Goal: Task Accomplishment & Management: Complete application form

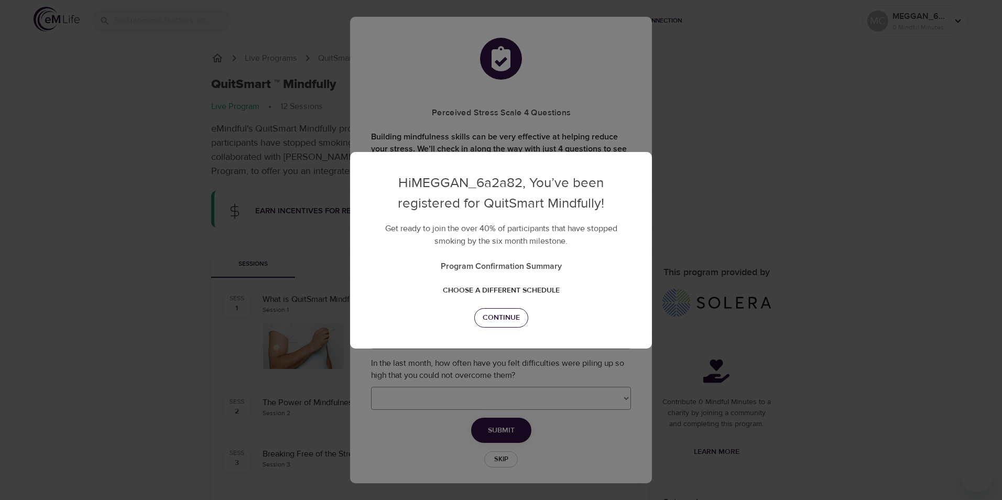
click at [498, 314] on span "Continue" at bounding box center [501, 317] width 37 height 13
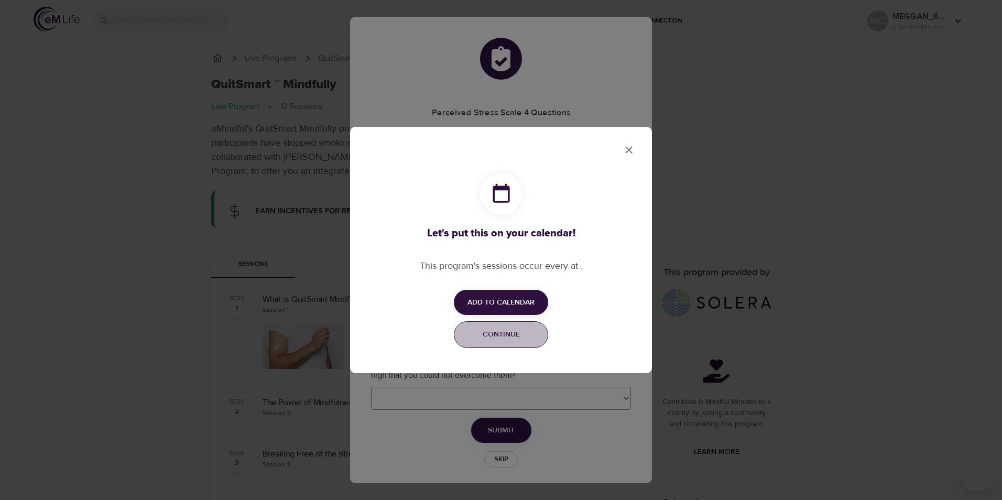
click at [502, 330] on span "Continue" at bounding box center [501, 334] width 81 height 13
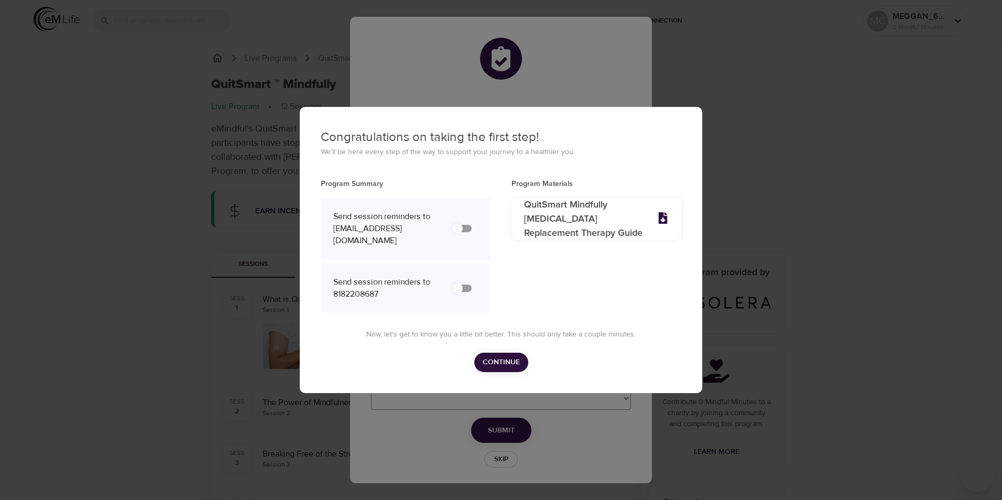
click at [517, 366] on span "Continue" at bounding box center [501, 362] width 37 height 13
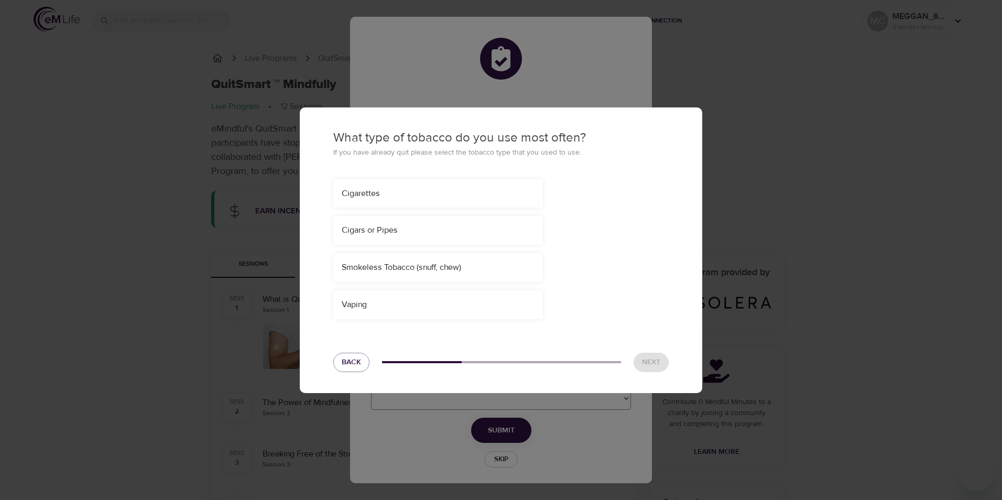
click at [440, 198] on div "Cigarettes" at bounding box center [438, 194] width 193 height 12
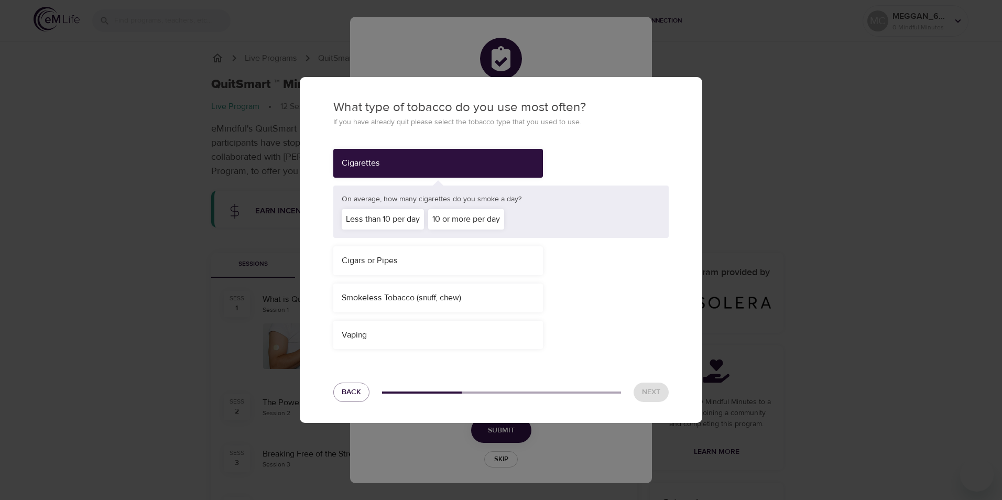
click at [395, 226] on div "Less than 10 per day" at bounding box center [383, 219] width 82 height 20
click at [655, 385] on button "Next" at bounding box center [651, 392] width 35 height 19
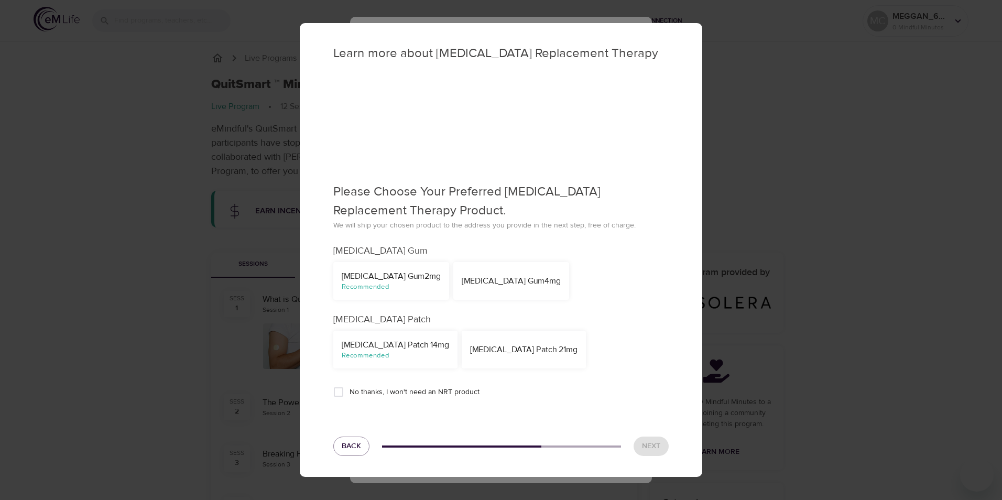
click at [366, 344] on div "[MEDICAL_DATA] Patch 14mg" at bounding box center [395, 345] width 107 height 12
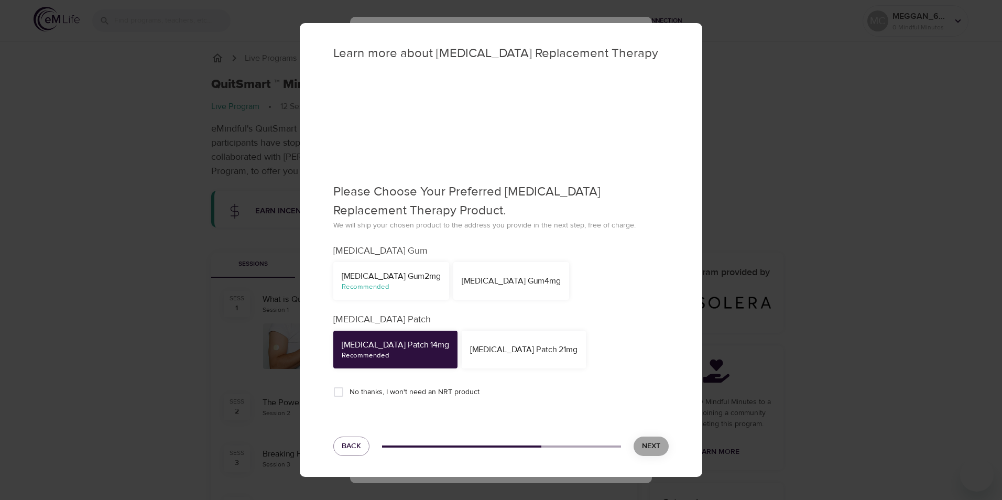
click at [650, 448] on span "Next" at bounding box center [651, 446] width 18 height 13
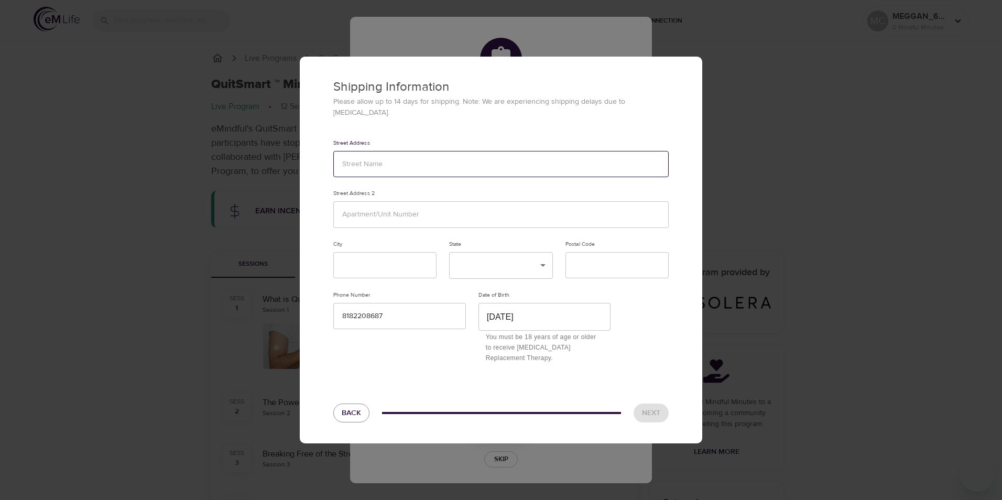
click at [367, 158] on input "text" at bounding box center [500, 164] width 335 height 27
type input "2120 BEECHWOOD STREET LANCASTER CA 93535"
type input "[GEOGRAPHIC_DATA]"
type input "93535"
drag, startPoint x: 533, startPoint y: 166, endPoint x: 431, endPoint y: 161, distance: 101.2
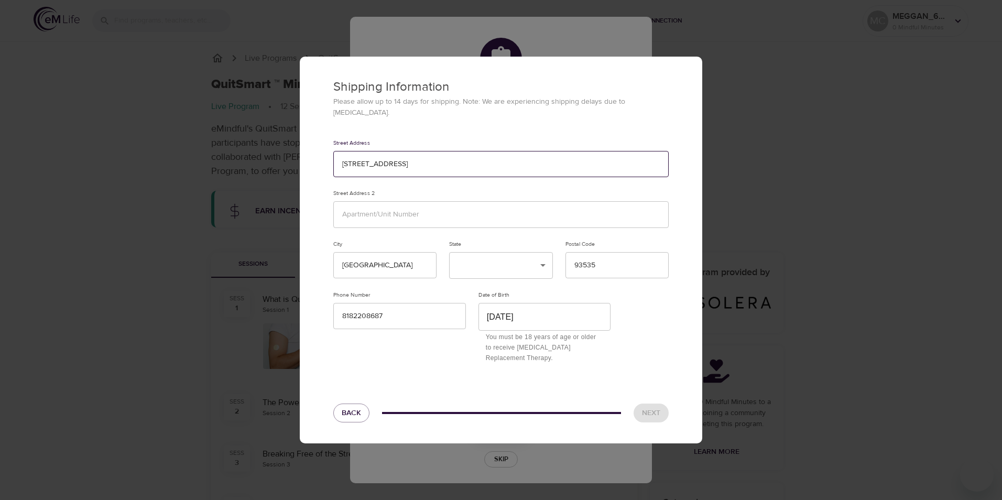
click at [431, 161] on input "2120 BEECHWOOD STREET LANCASTER CA 93535" at bounding box center [500, 164] width 335 height 27
type input "[STREET_ADDRESS]"
click at [524, 133] on div "Street Address 2120 BEECHWOOD STREET" at bounding box center [501, 158] width 348 height 51
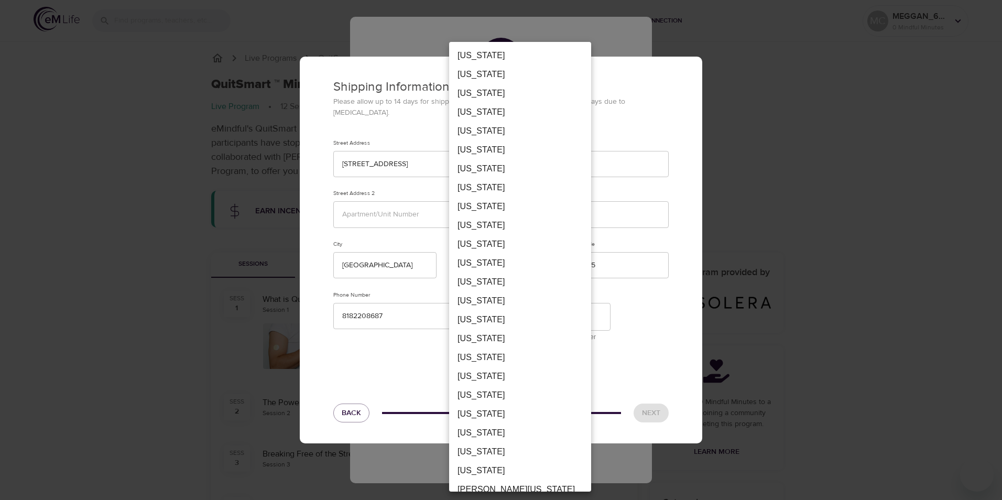
click at [491, 151] on li "[US_STATE]" at bounding box center [520, 149] width 142 height 19
type input "CA"
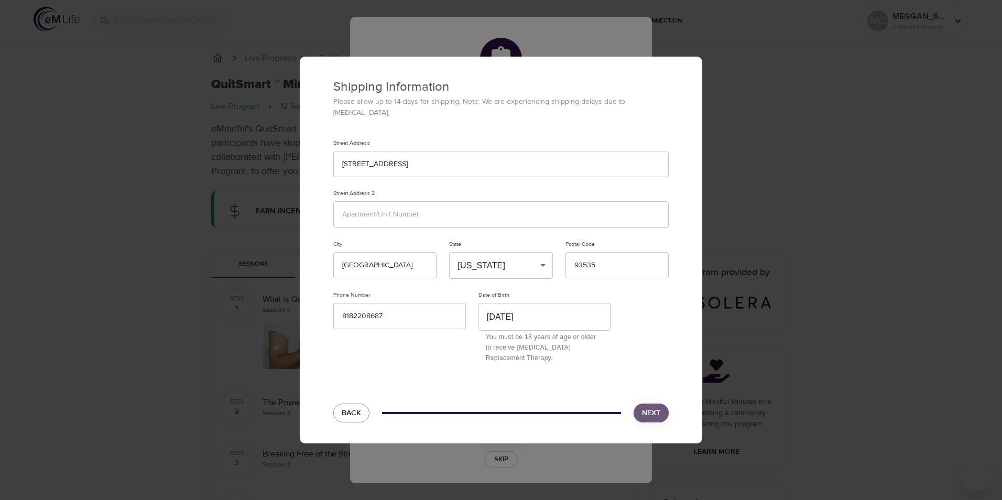
click at [651, 407] on span "Next" at bounding box center [651, 413] width 18 height 13
click at [653, 407] on span "Next" at bounding box center [651, 413] width 18 height 13
click at [586, 311] on input "[DATE]" at bounding box center [545, 317] width 133 height 28
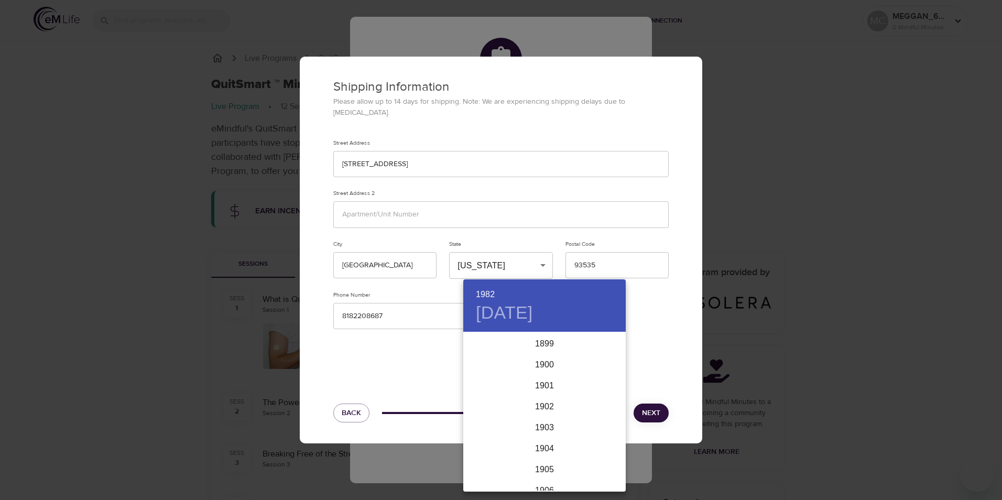
scroll to position [1677, 0]
click at [546, 414] on div "1982" at bounding box center [544, 411] width 162 height 21
click at [492, 432] on div "Jul" at bounding box center [490, 431] width 54 height 39
click at [612, 407] on p "10" at bounding box center [607, 406] width 8 height 10
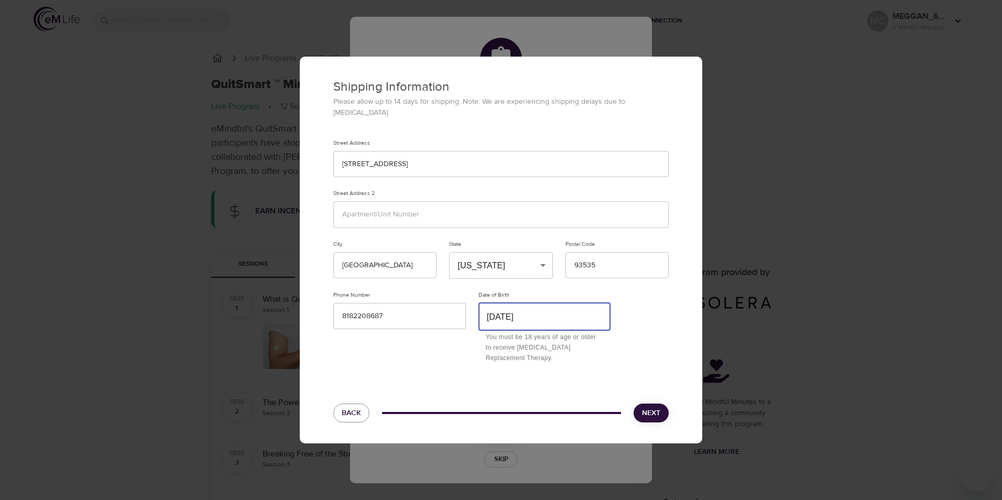
click at [659, 407] on span "Next" at bounding box center [651, 413] width 18 height 13
click at [426, 262] on input "[GEOGRAPHIC_DATA]" at bounding box center [384, 265] width 103 height 27
click at [615, 263] on input "93535" at bounding box center [617, 265] width 103 height 27
click at [452, 154] on input "[STREET_ADDRESS]" at bounding box center [500, 164] width 335 height 27
click at [320, 204] on div "Shipping Information Please allow up to 14 days for shipping. Note: We are expe…" at bounding box center [501, 213] width 403 height 313
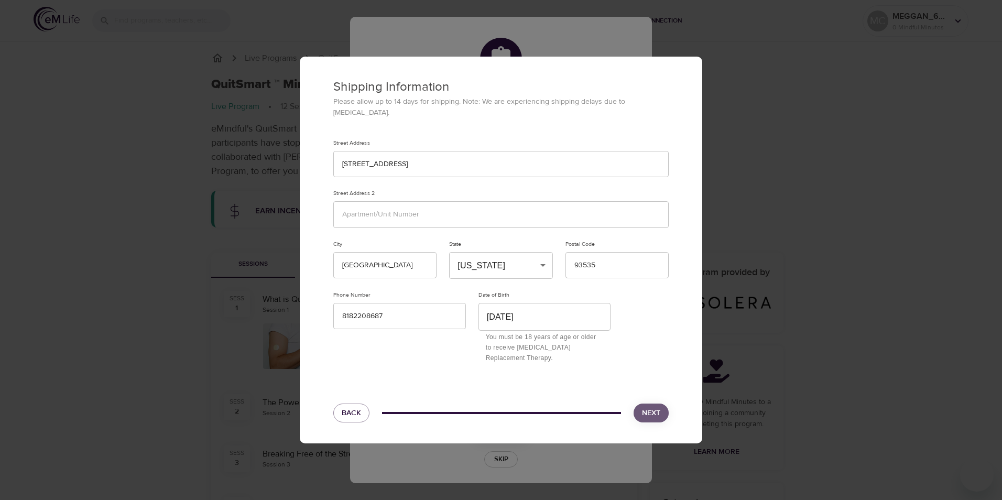
click at [640, 404] on button "Next" at bounding box center [651, 413] width 35 height 19
click at [641, 404] on button "Next" at bounding box center [651, 413] width 35 height 19
click at [364, 404] on button "Back" at bounding box center [351, 413] width 36 height 19
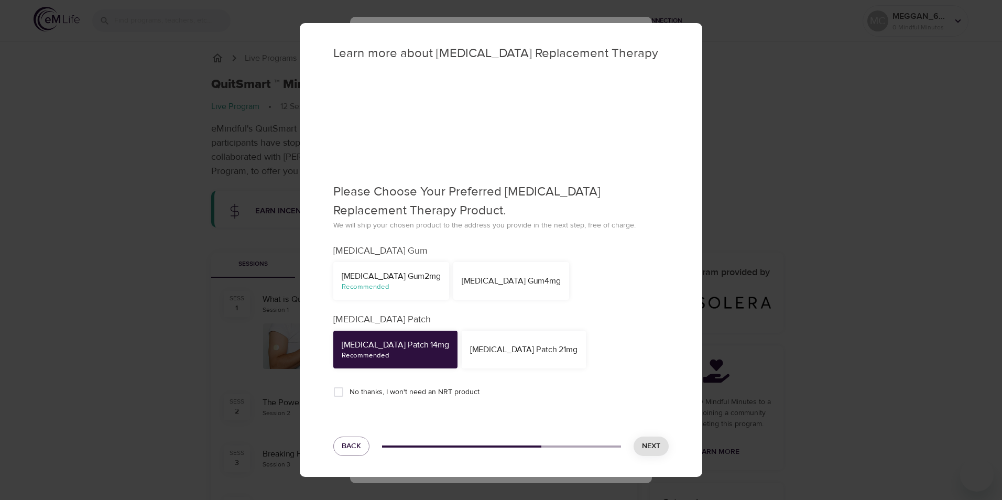
click at [649, 458] on div "Next" at bounding box center [651, 446] width 48 height 32
click at [648, 444] on span "Next" at bounding box center [651, 446] width 18 height 13
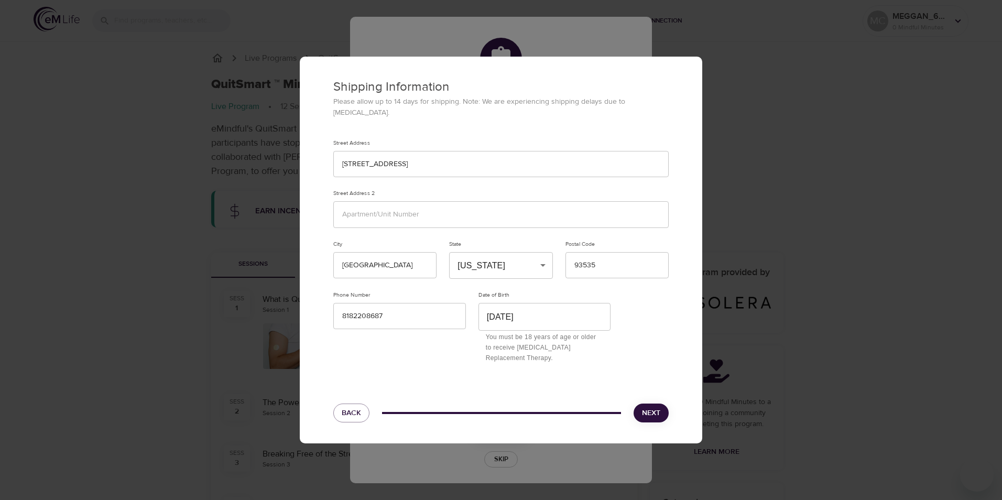
click at [638, 405] on button "Next" at bounding box center [651, 413] width 35 height 19
click at [638, 404] on button "Next" at bounding box center [651, 413] width 35 height 19
click at [638, 405] on button "Next" at bounding box center [651, 413] width 35 height 19
click at [230, 166] on div "Shipping Information Please allow up to 14 days for shipping. Note: We are expe…" at bounding box center [501, 250] width 1002 height 500
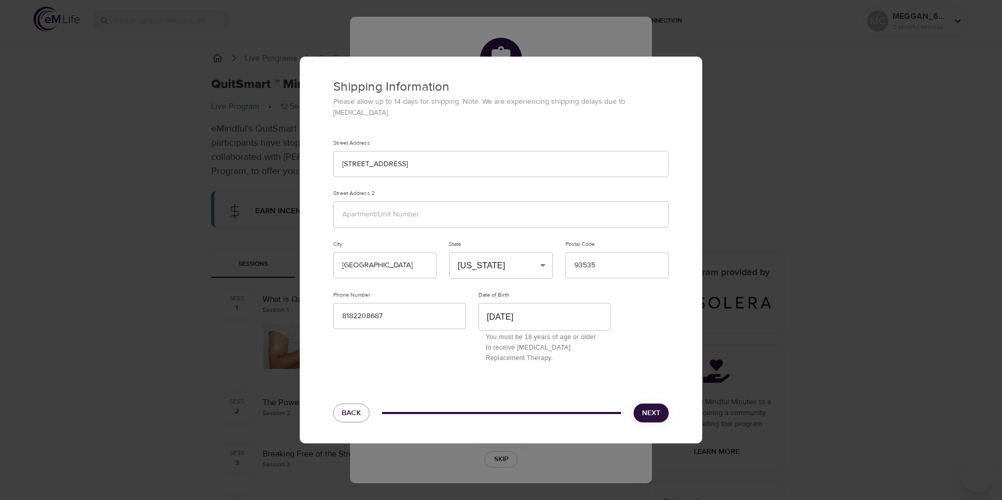
click at [674, 403] on div "Next" at bounding box center [651, 413] width 48 height 32
click at [666, 407] on button "Next" at bounding box center [651, 413] width 35 height 19
click at [404, 209] on input "text" at bounding box center [500, 214] width 335 height 27
type input "house"
click at [672, 407] on div "Next" at bounding box center [651, 413] width 48 height 32
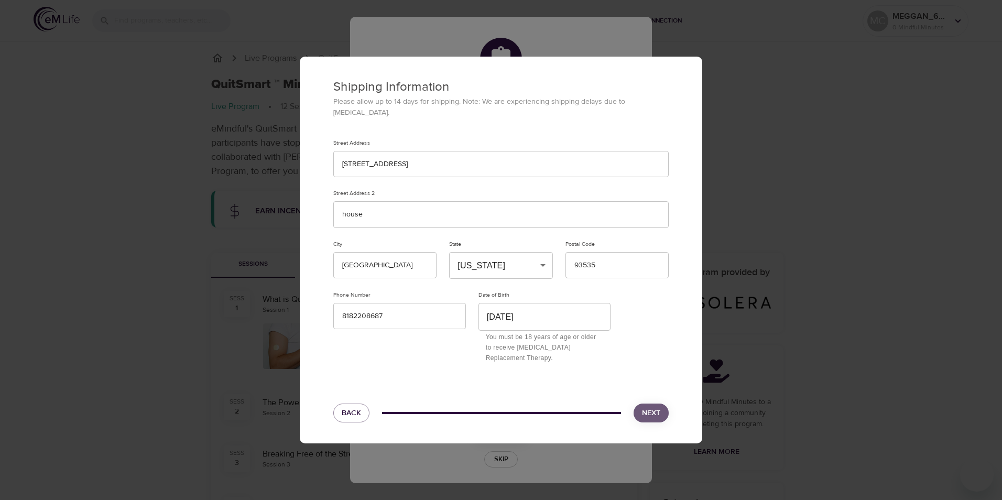
click at [656, 407] on span "Next" at bounding box center [651, 413] width 18 height 13
drag, startPoint x: 390, startPoint y: 223, endPoint x: 314, endPoint y: 218, distance: 76.2
click at [314, 218] on div "Shipping Information Please allow up to 14 days for shipping. Note: We are expe…" at bounding box center [501, 213] width 403 height 313
drag, startPoint x: 461, startPoint y: 161, endPoint x: 332, endPoint y: 162, distance: 129.5
click at [332, 161] on div "Street Address 2120 BEECHWOOD STREET" at bounding box center [501, 158] width 348 height 51
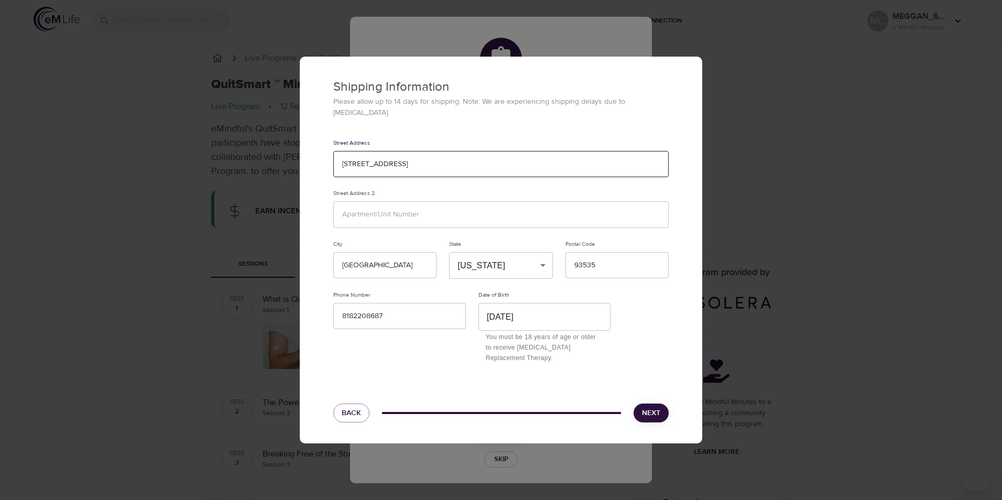
type input "2120 Beechwood Street"
click at [444, 142] on div "Street Address" at bounding box center [500, 142] width 335 height 7
click at [657, 407] on span "Next" at bounding box center [651, 413] width 18 height 13
click at [658, 407] on span "Next" at bounding box center [651, 413] width 18 height 13
click at [447, 440] on div "Shipping Information Please allow up to 14 days for shipping. Note: We are expe…" at bounding box center [501, 250] width 1002 height 500
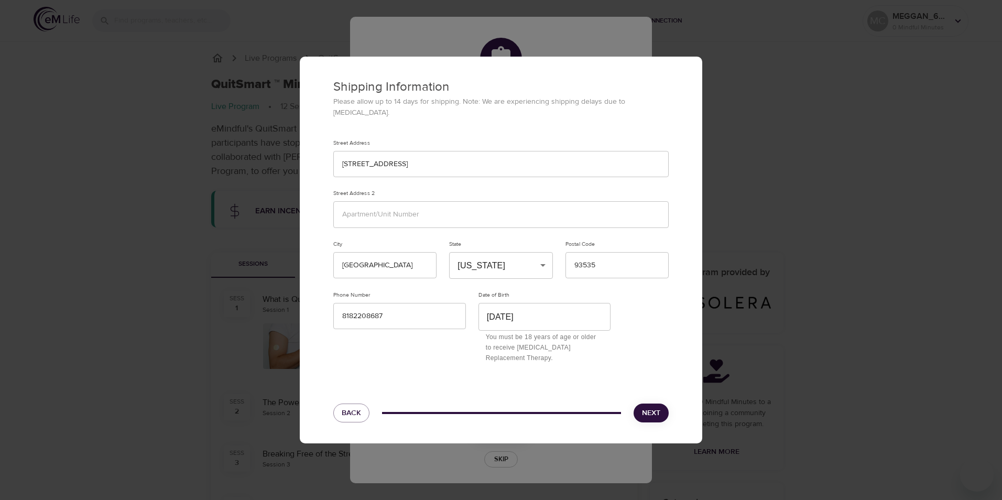
click at [171, 176] on div "Shipping Information Please allow up to 14 days for shipping. Note: We are expe…" at bounding box center [501, 250] width 1002 height 500
click at [380, 465] on div "Shipping Information Please allow up to 14 days for shipping. Note: We are expe…" at bounding box center [501, 250] width 1002 height 500
click at [492, 464] on div "Shipping Information Please allow up to 14 days for shipping. Note: We are expe…" at bounding box center [501, 250] width 1002 height 500
click at [354, 407] on span "Back" at bounding box center [351, 413] width 19 height 13
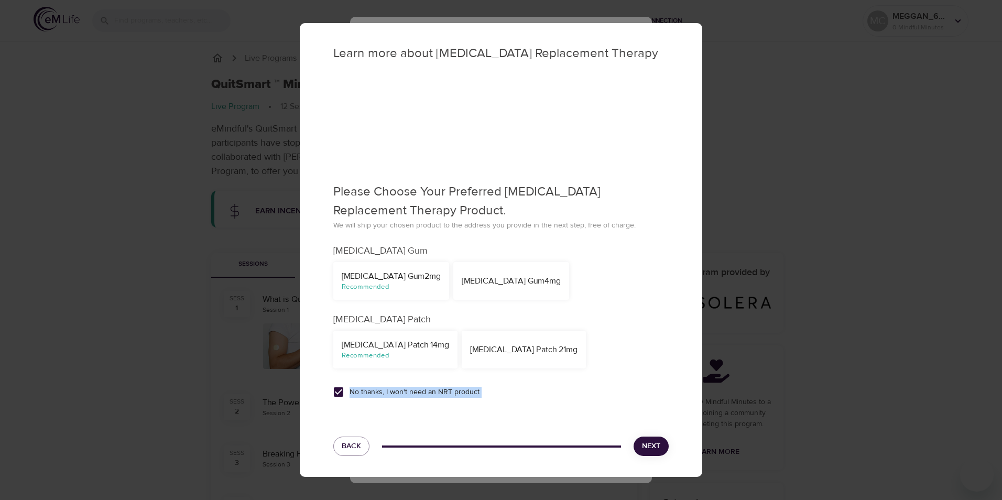
click at [354, 400] on label "No thanks, I won't need an NRT product" at bounding box center [404, 392] width 152 height 22
click at [350, 400] on input "No thanks, I won't need an NRT product" at bounding box center [339, 392] width 22 height 22
drag, startPoint x: 354, startPoint y: 400, endPoint x: 354, endPoint y: 411, distance: 11.0
click at [354, 411] on div "Learn more about [MEDICAL_DATA] Replacement Therapy Please Choose Your Preferre…" at bounding box center [501, 250] width 403 height 454
click at [335, 395] on input "No thanks, I won't need an NRT product" at bounding box center [339, 392] width 22 height 22
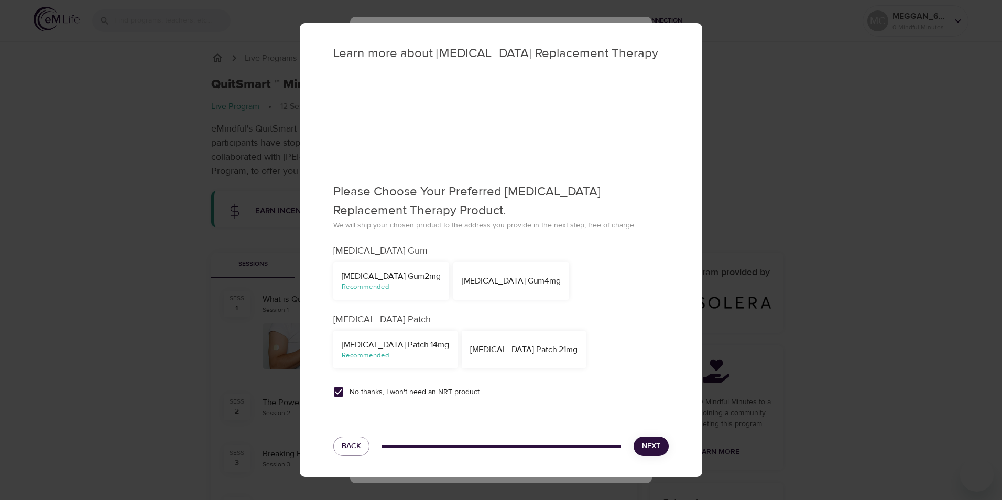
click at [339, 391] on input "No thanks, I won't need an NRT product" at bounding box center [339, 392] width 22 height 22
click at [379, 343] on div "[MEDICAL_DATA] Patch 14mg" at bounding box center [395, 345] width 107 height 12
checkbox input "false"
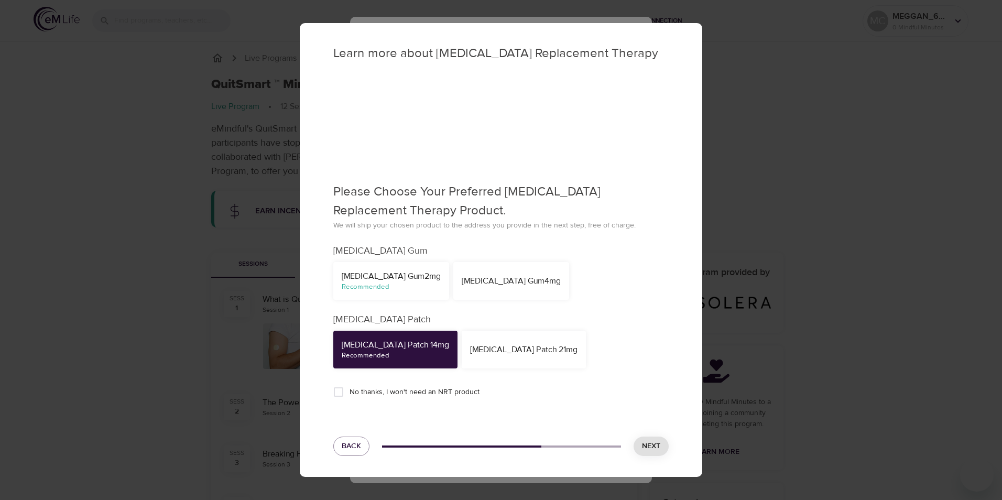
click at [668, 449] on button "Next" at bounding box center [651, 446] width 35 height 19
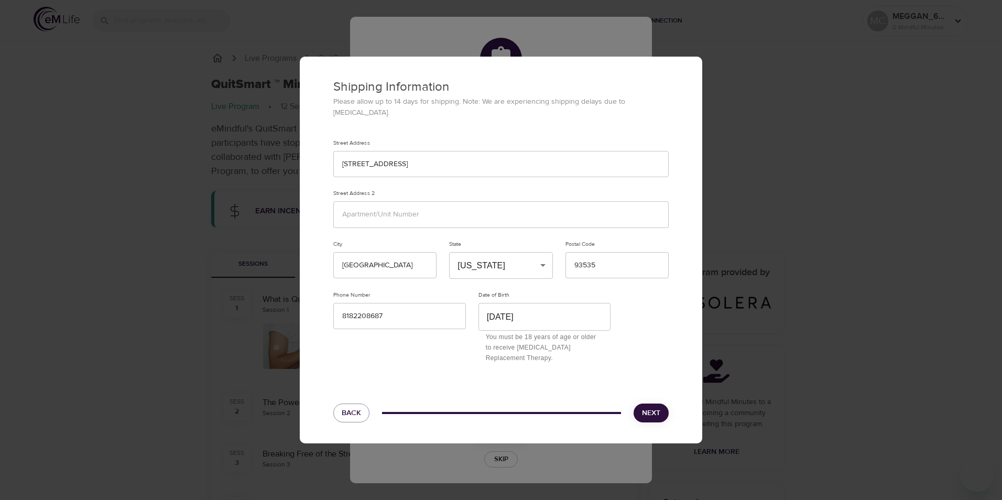
click at [664, 416] on div "Next" at bounding box center [651, 413] width 48 height 32
click at [655, 407] on span "Next" at bounding box center [651, 413] width 18 height 13
click at [656, 407] on span "Next" at bounding box center [651, 413] width 18 height 13
click at [161, 124] on div "Shipping Information Please allow up to 14 days for shipping. Note: We are expe…" at bounding box center [501, 250] width 1002 height 500
click at [355, 404] on button "Back" at bounding box center [351, 413] width 36 height 19
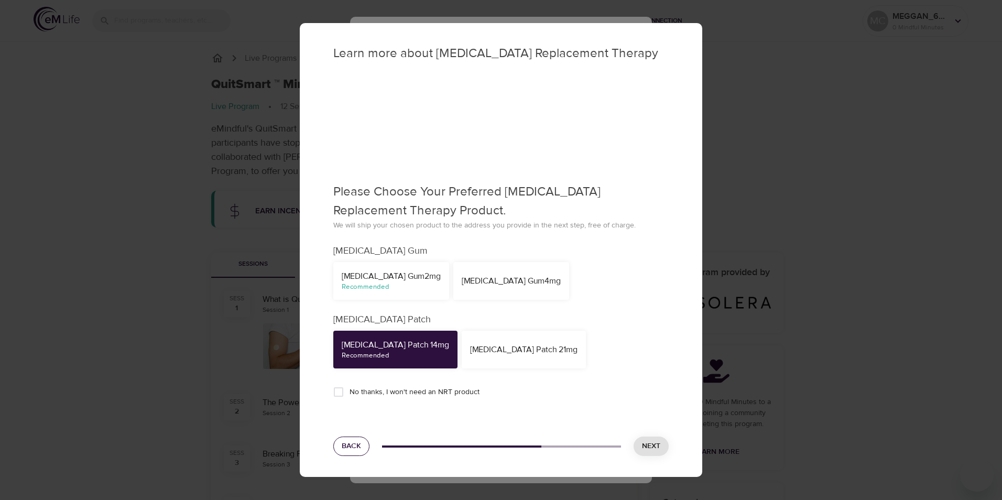
click at [350, 437] on button "Back" at bounding box center [351, 446] width 36 height 19
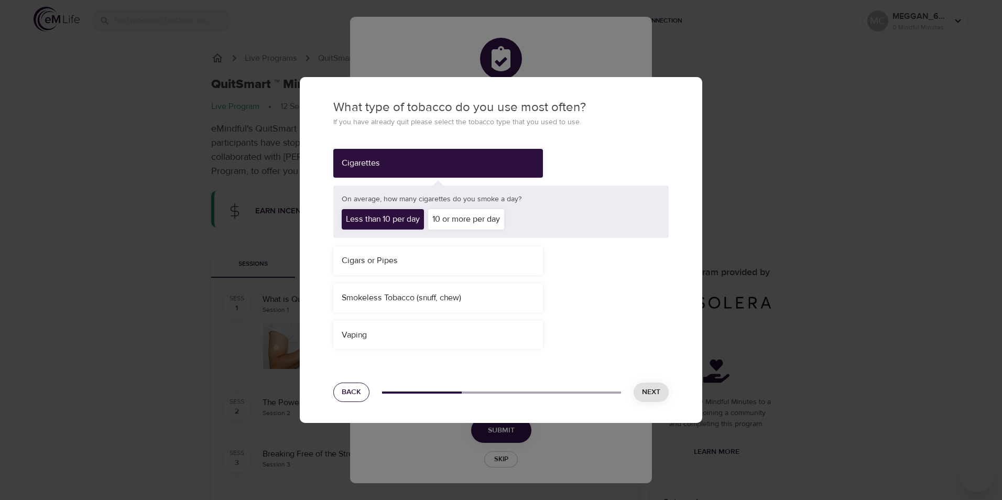
click at [359, 395] on span "Back" at bounding box center [351, 392] width 19 height 13
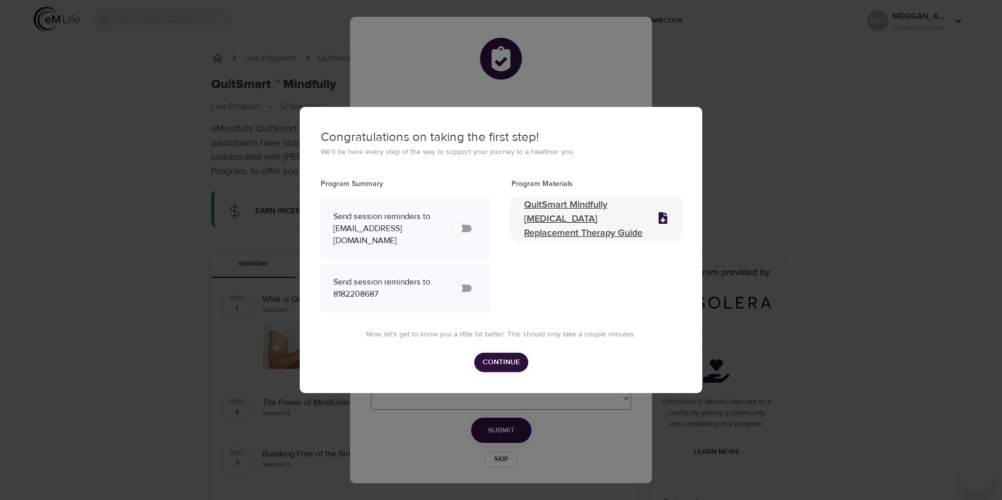
click at [665, 212] on icon at bounding box center [663, 218] width 9 height 12
click at [467, 295] on input "secondary checkbox" at bounding box center [458, 288] width 60 height 20
checkbox input "false"
click at [428, 238] on input "secondary checkbox" at bounding box center [458, 229] width 60 height 20
checkbox input "false"
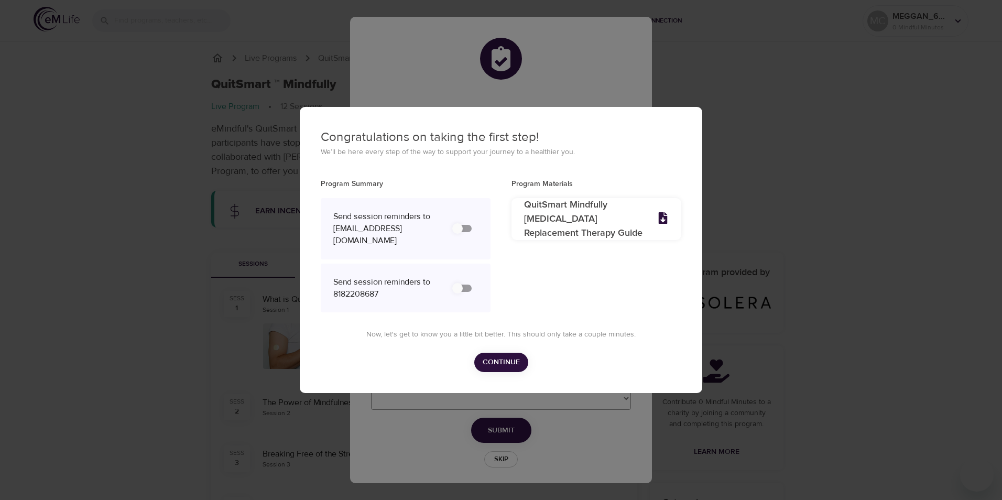
click at [455, 292] on input "secondary checkbox" at bounding box center [458, 288] width 60 height 20
checkbox input "false"
click at [428, 238] on input "secondary checkbox" at bounding box center [458, 229] width 60 height 20
checkbox input "false"
click at [179, 376] on div "Congratulations on taking the first step! We’ll be here every step of the way t…" at bounding box center [501, 250] width 1002 height 500
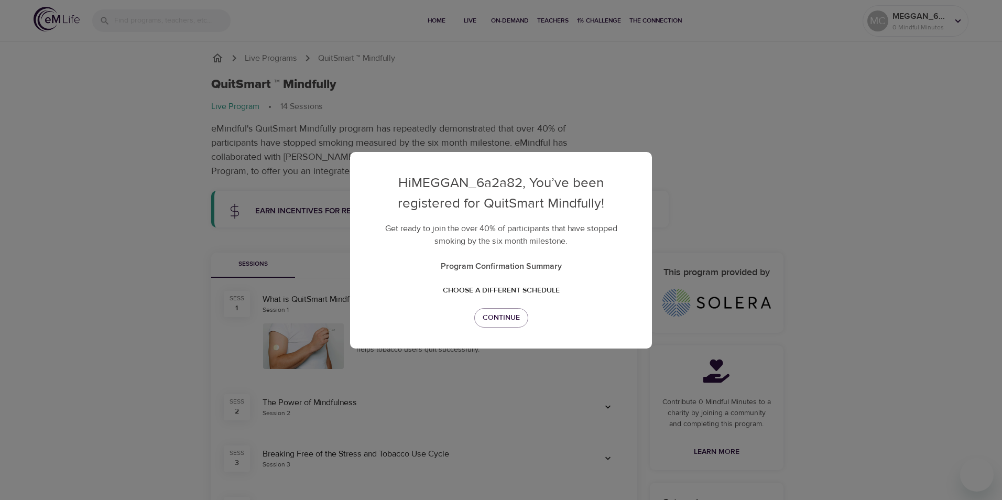
click at [154, 223] on div "Hi MEGGAN_6a2a82 , You’ve been registered for QuitSmart Mindfully! Get ready to…" at bounding box center [501, 250] width 1002 height 500
click at [499, 321] on span "Continue" at bounding box center [501, 317] width 37 height 13
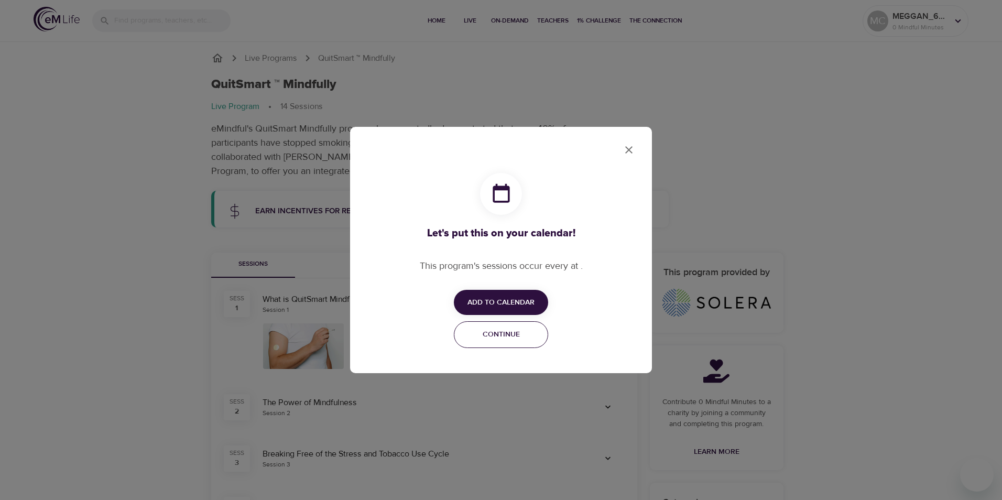
click at [516, 327] on button "Continue" at bounding box center [501, 334] width 94 height 27
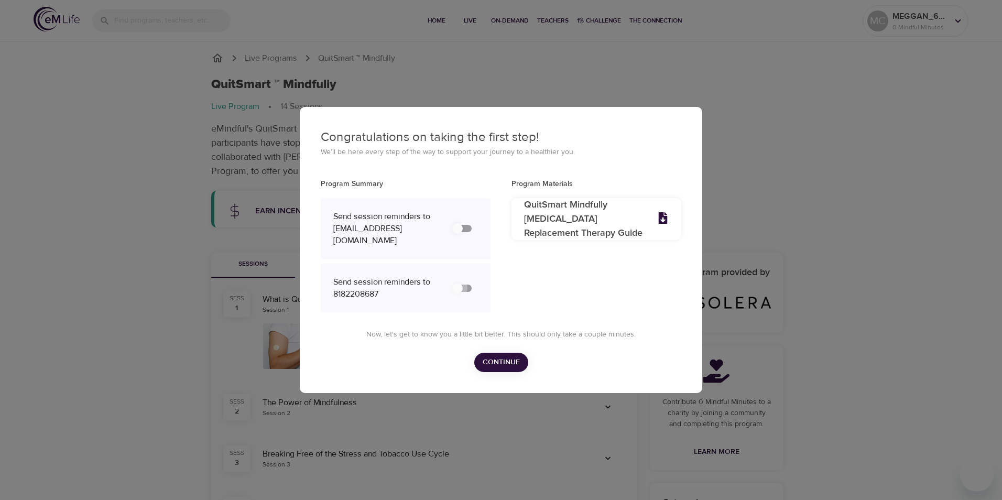
click at [463, 290] on input "secondary checkbox" at bounding box center [458, 288] width 60 height 20
checkbox input "false"
drag, startPoint x: 453, startPoint y: 293, endPoint x: 482, endPoint y: 293, distance: 28.3
click at [482, 293] on div "Send session reminders to 8182208687" at bounding box center [406, 288] width 170 height 49
click at [521, 372] on button "Continue" at bounding box center [501, 362] width 54 height 19
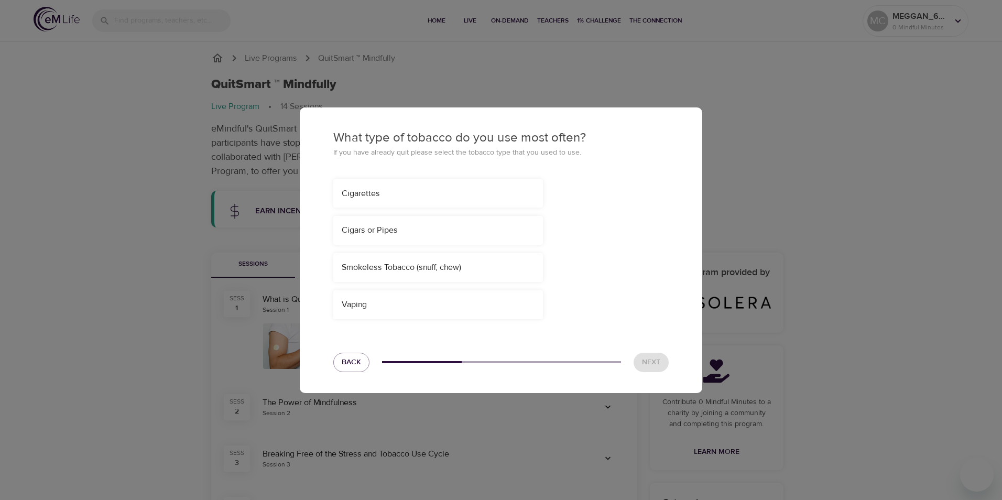
click at [519, 370] on div at bounding box center [502, 362] width 252 height 15
click at [431, 200] on div "Cigarettes" at bounding box center [438, 193] width 210 height 29
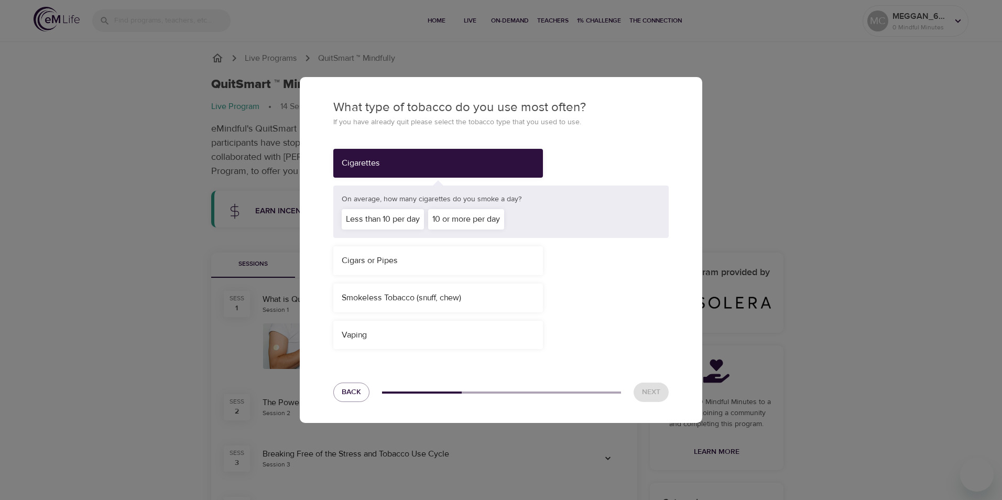
click at [382, 224] on div "Less than 10 per day" at bounding box center [383, 219] width 82 height 20
click at [642, 400] on button "Next" at bounding box center [651, 392] width 35 height 19
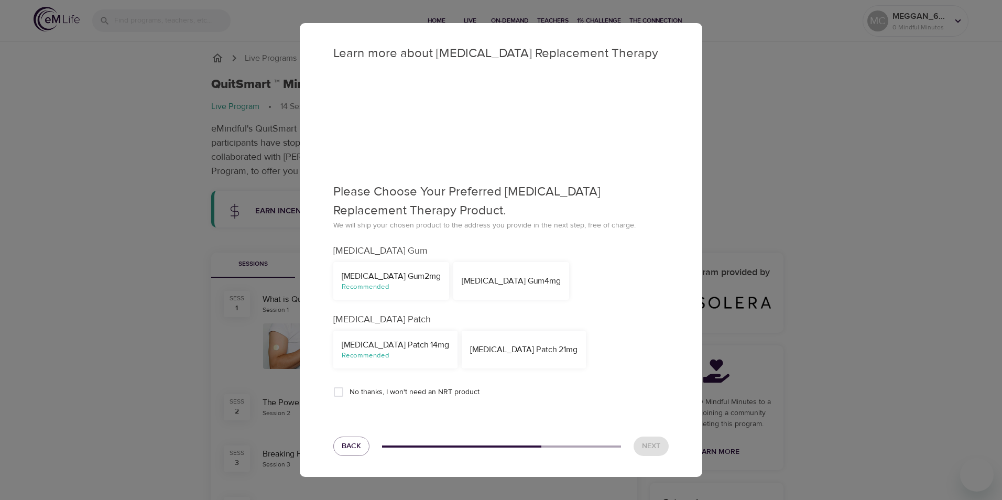
click at [377, 280] on div "[MEDICAL_DATA] Gum 2mg" at bounding box center [391, 276] width 99 height 12
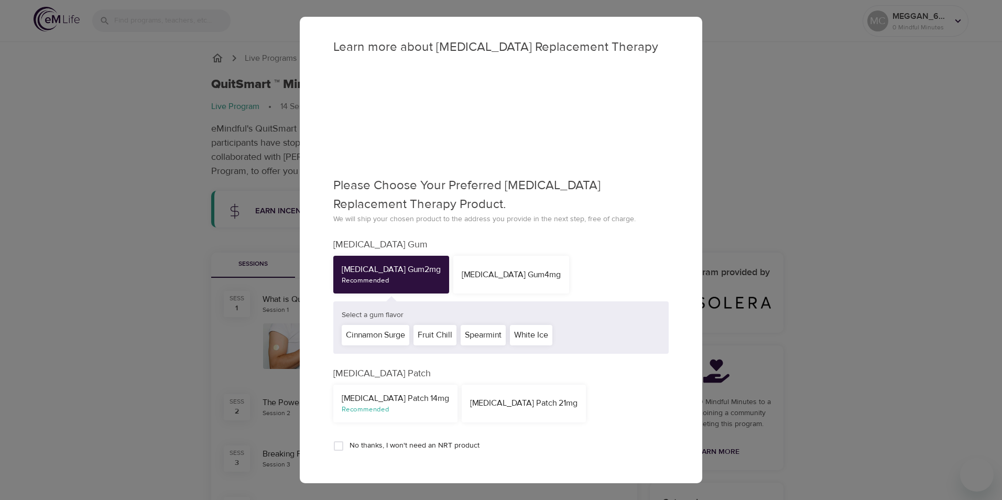
click at [379, 392] on div "[MEDICAL_DATA] Patch 14mg Recommended" at bounding box center [395, 404] width 124 height 38
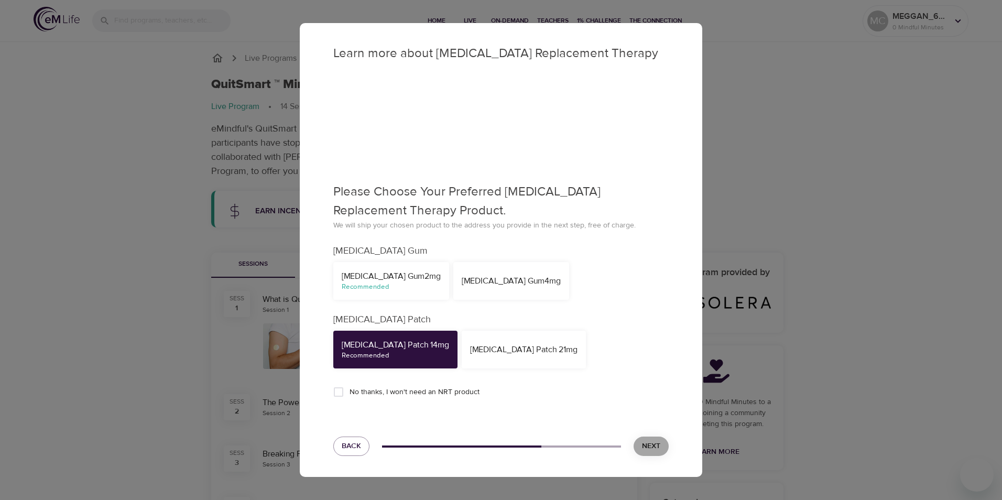
click at [651, 446] on span "Next" at bounding box center [651, 446] width 18 height 13
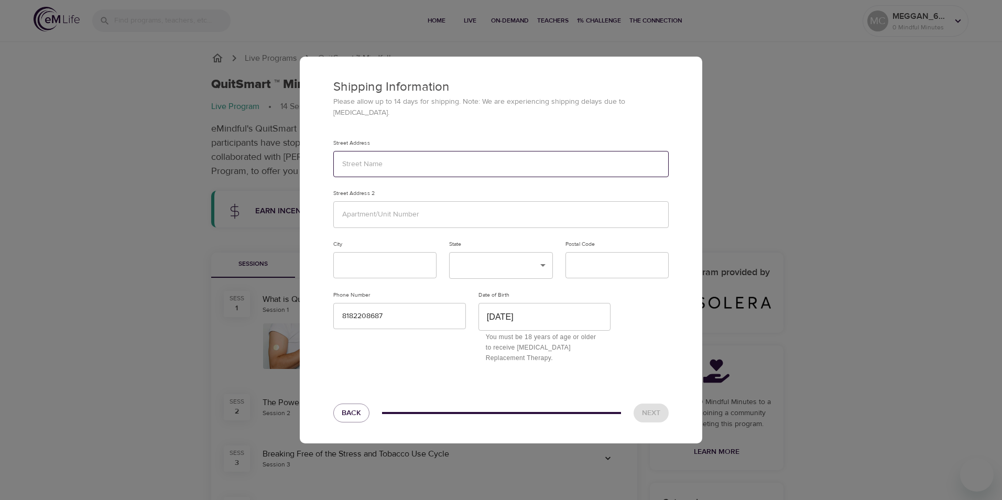
click at [382, 168] on input "text" at bounding box center [500, 164] width 335 height 27
type input "[STREET_ADDRESS]"
type input "[GEOGRAPHIC_DATA]"
type input "CA"
type input "93535"
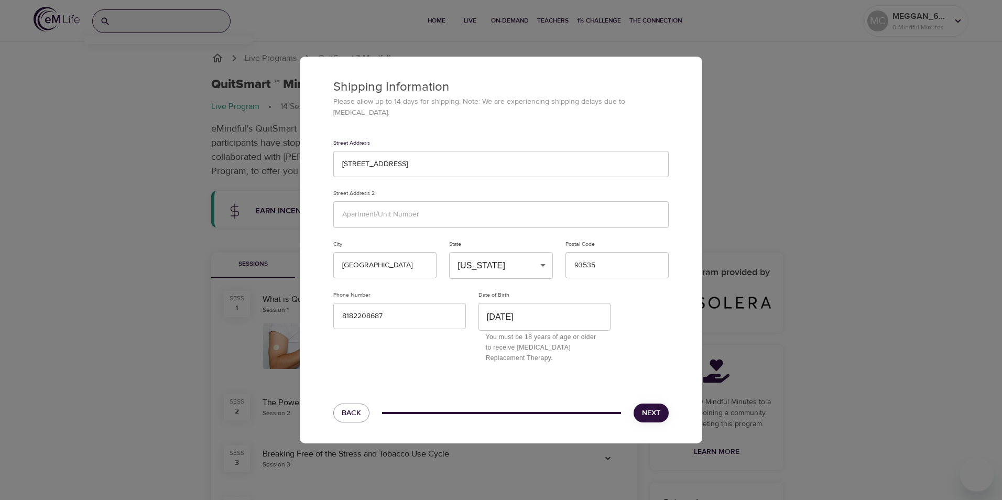
click at [655, 409] on button "Next" at bounding box center [651, 413] width 35 height 19
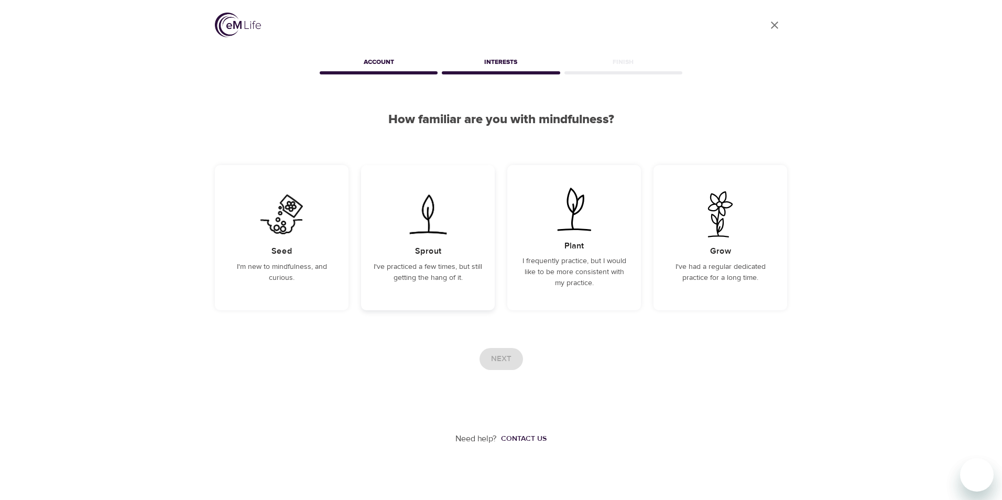
click at [418, 257] on h5 "Sprout" at bounding box center [428, 251] width 26 height 11
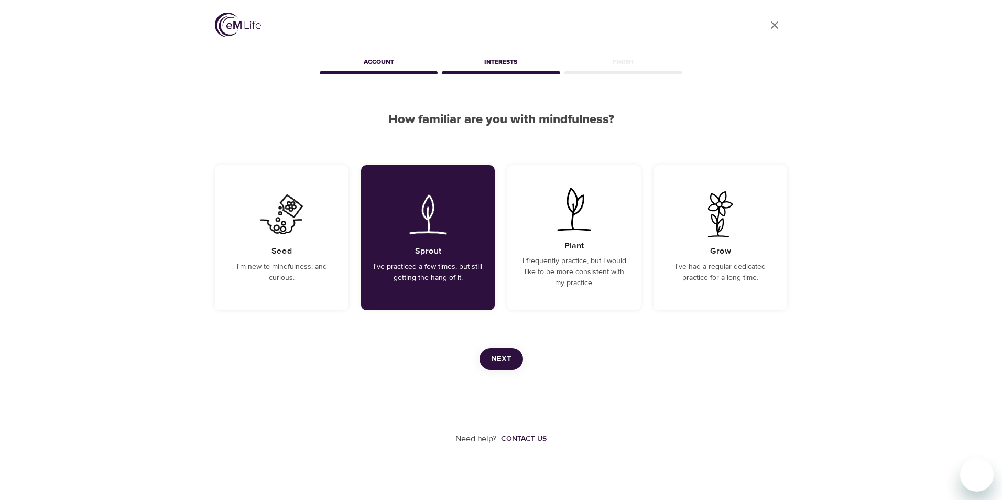
click at [512, 359] on button "Next" at bounding box center [502, 359] width 44 height 22
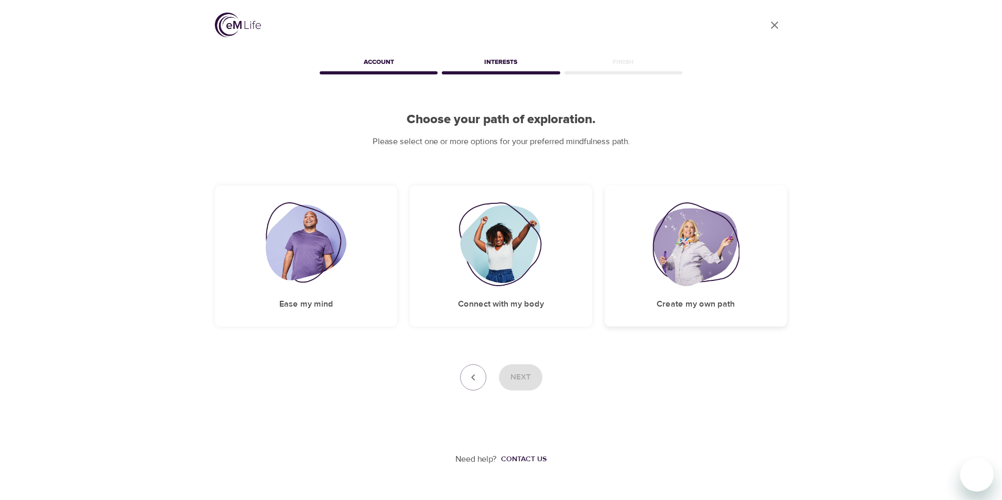
click at [664, 282] on img at bounding box center [696, 244] width 87 height 84
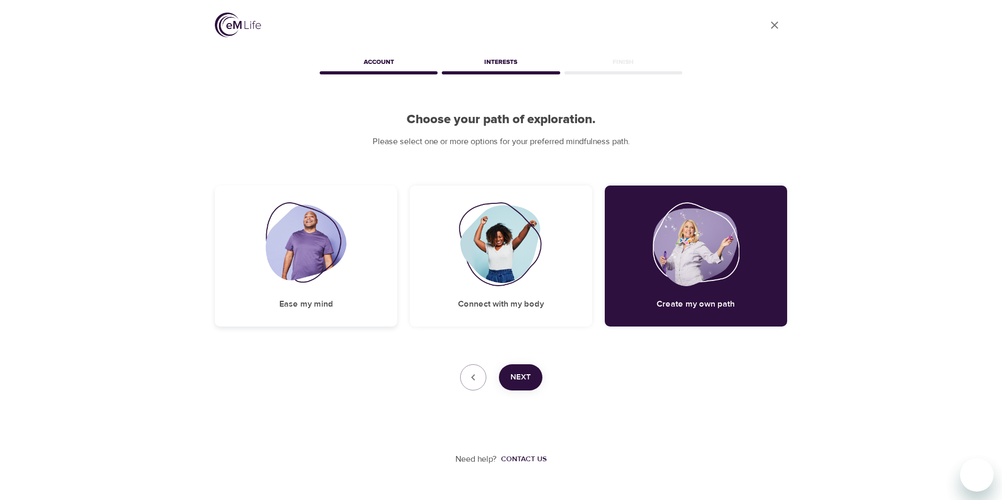
click at [298, 280] on img at bounding box center [306, 244] width 81 height 84
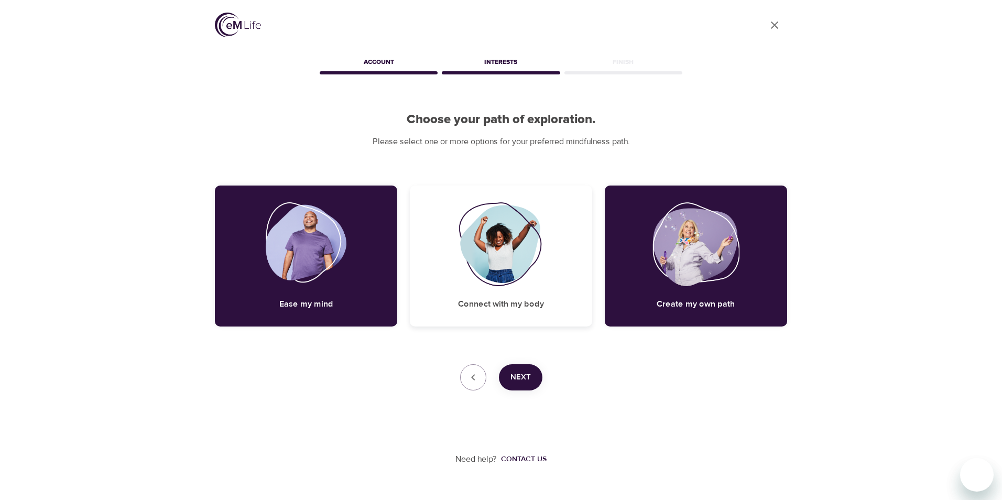
click at [530, 295] on div "Connect with my body" at bounding box center [501, 256] width 182 height 141
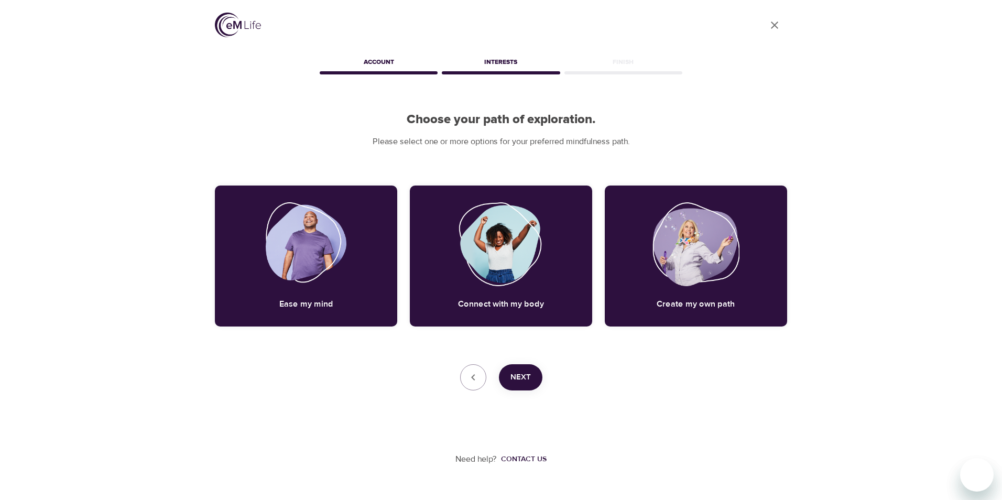
click at [509, 374] on button "Next" at bounding box center [521, 377] width 44 height 26
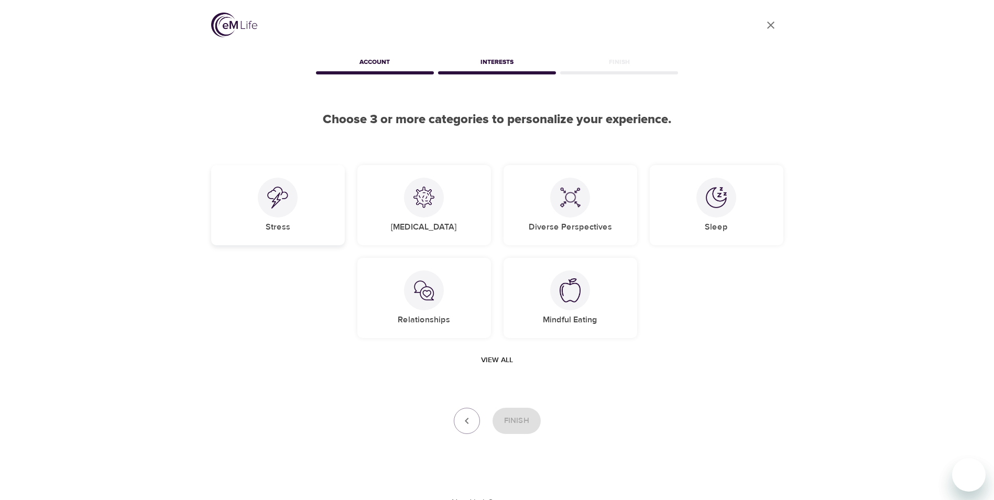
click at [293, 216] on div "Stress" at bounding box center [278, 205] width 134 height 80
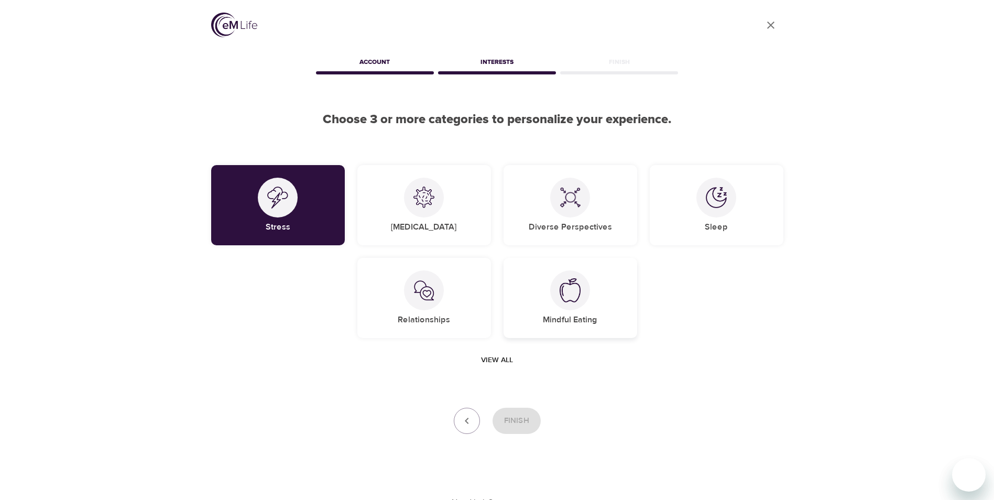
click at [592, 283] on div "Mindful Eating" at bounding box center [571, 298] width 134 height 80
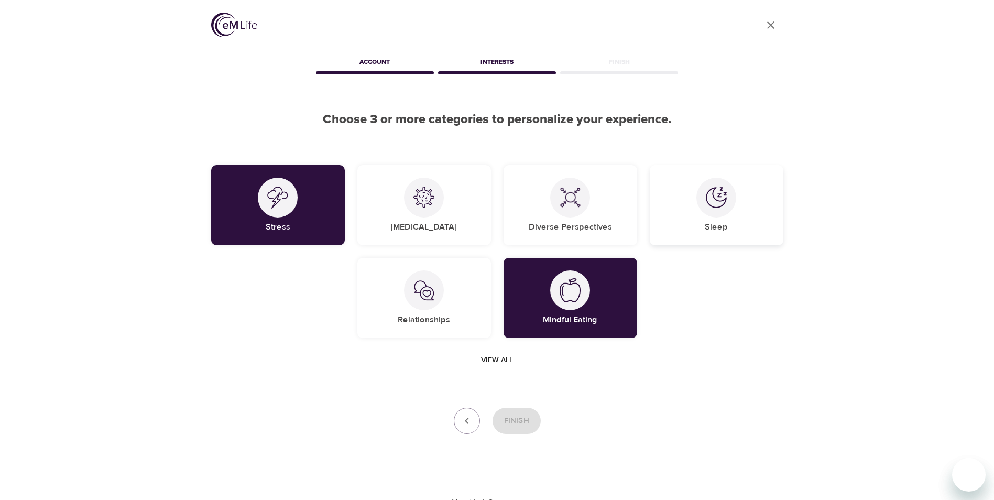
click at [729, 201] on div at bounding box center [717, 198] width 40 height 40
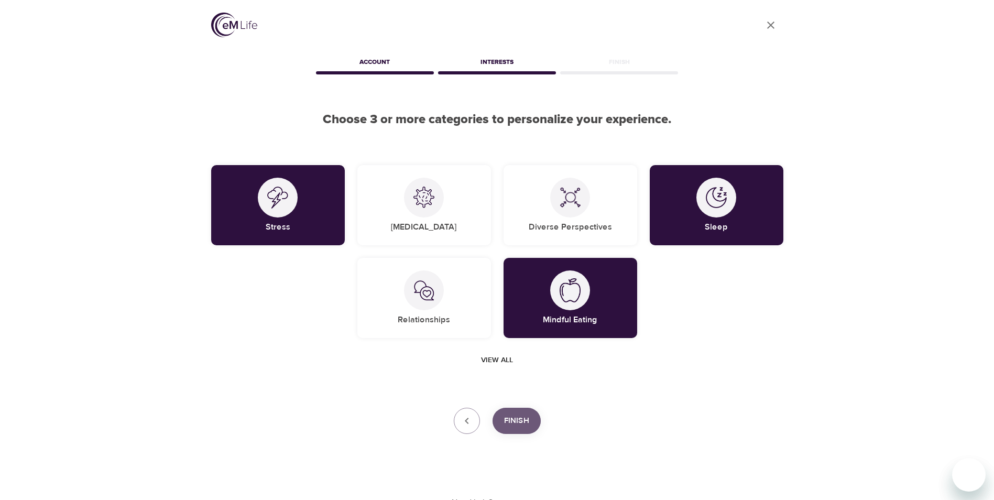
click at [510, 422] on span "Finish" at bounding box center [516, 421] width 25 height 14
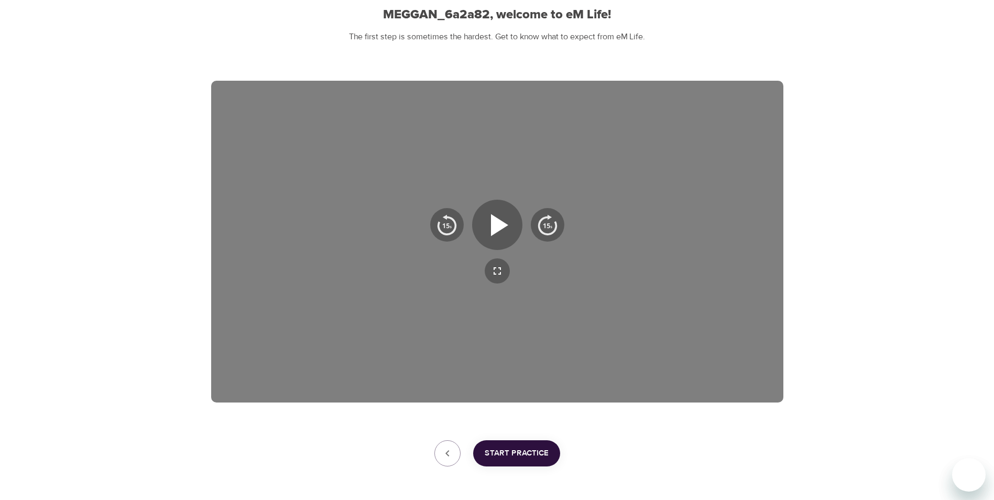
scroll to position [146, 0]
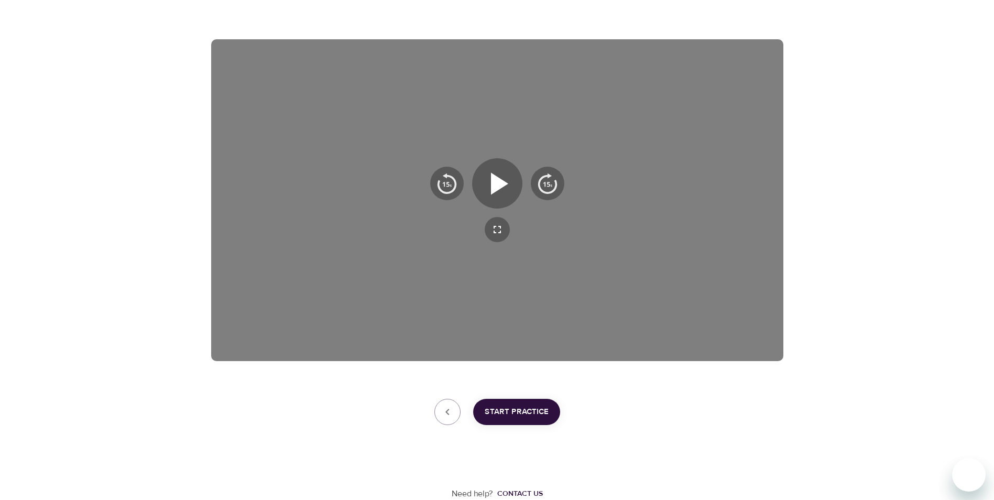
click at [532, 407] on span "Start Practice" at bounding box center [517, 412] width 64 height 14
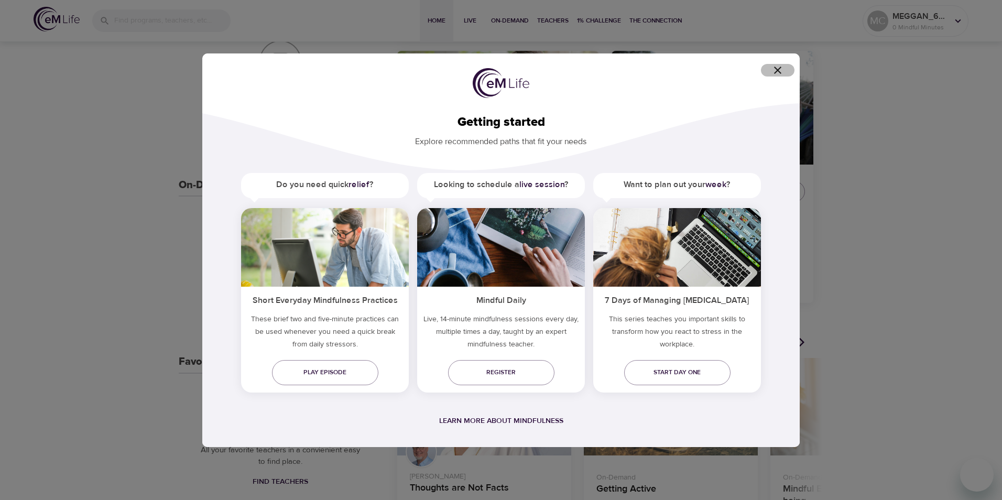
click at [781, 71] on icon "button" at bounding box center [778, 70] width 13 height 13
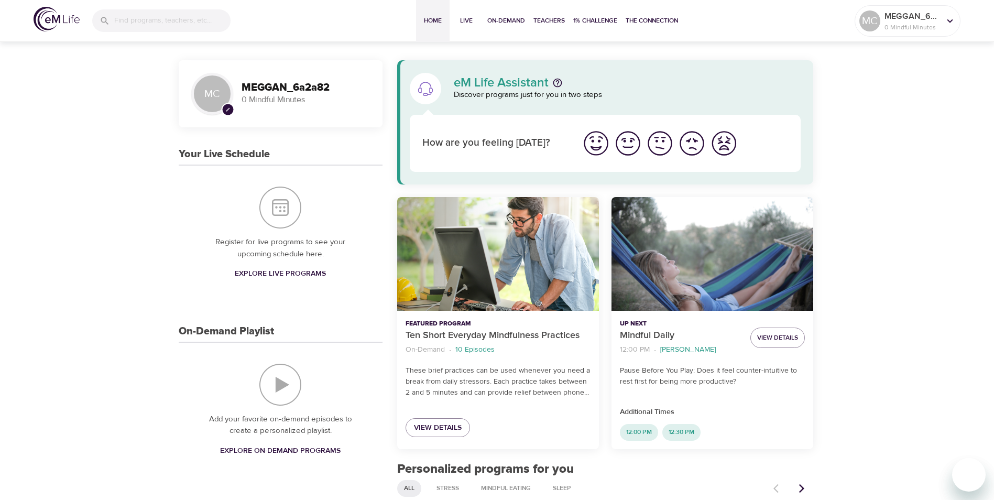
click at [305, 271] on span "Explore Live Programs" at bounding box center [280, 273] width 91 height 13
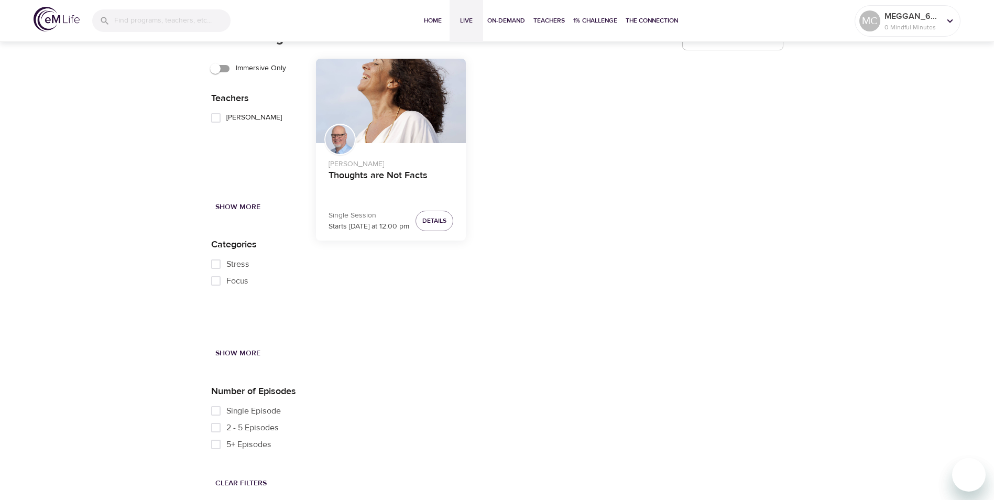
scroll to position [1345, 0]
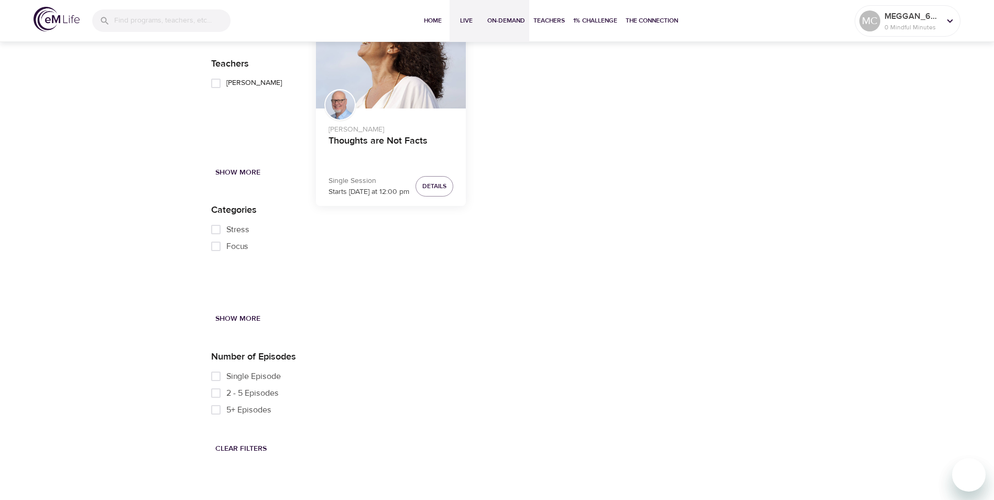
click at [518, 17] on span "On-Demand" at bounding box center [506, 20] width 38 height 11
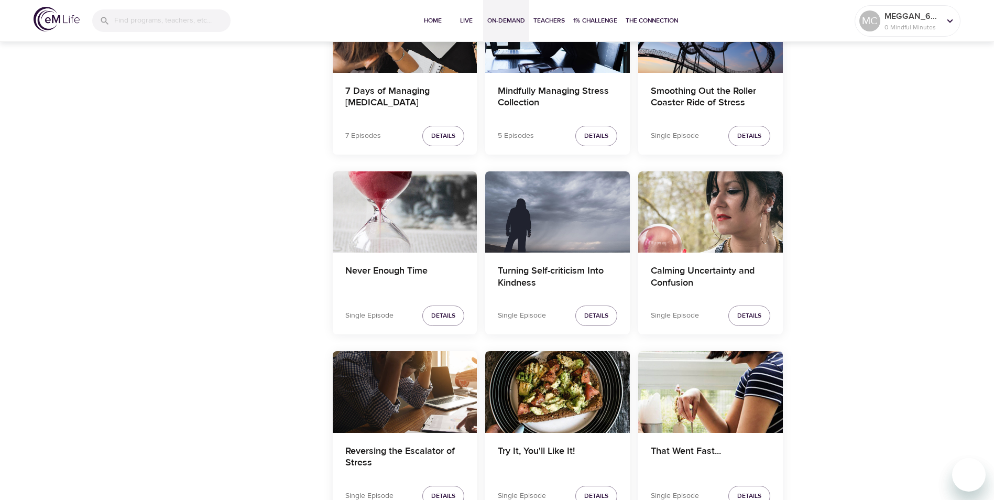
scroll to position [1258, 0]
